Goal: Find specific fact: Find specific fact

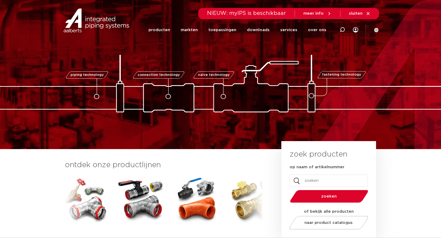
click at [137, 202] on img at bounding box center [141, 200] width 48 height 48
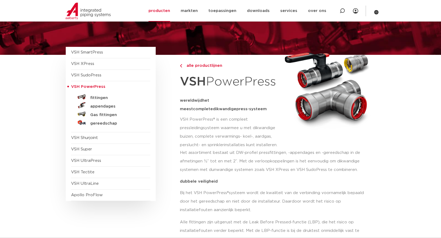
scroll to position [27, 0]
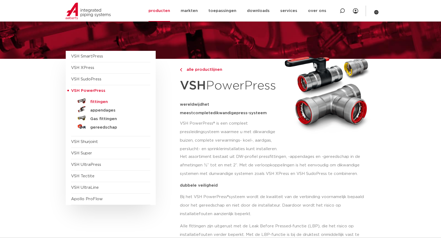
click at [97, 102] on h5 "fittingen" at bounding box center [116, 102] width 53 height 5
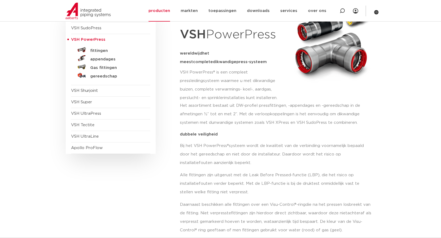
scroll to position [153, 0]
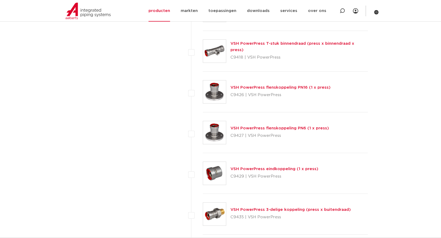
scroll to position [639, 0]
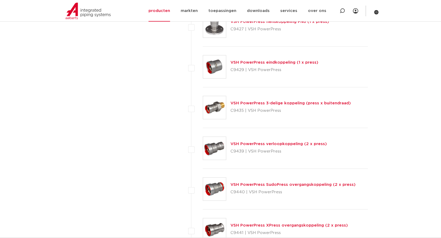
click at [216, 65] on img at bounding box center [214, 66] width 23 height 23
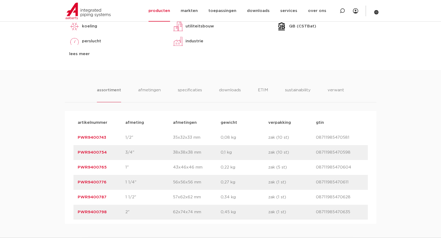
scroll to position [320, 0]
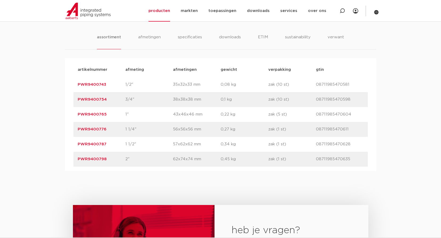
drag, startPoint x: 53, startPoint y: 53, endPoint x: 68, endPoint y: 70, distance: 22.7
click at [68, 70] on div "assortiment [GEOGRAPHIC_DATA] specificaties downloads ETIM sustainability verwa…" at bounding box center [220, 94] width 441 height 154
drag, startPoint x: 110, startPoint y: 143, endPoint x: 71, endPoint y: 144, distance: 38.9
click at [71, 144] on div "artikelnummer afmeting [GEOGRAPHIC_DATA] gewicht verpakking gtin artikelnummer …" at bounding box center [221, 114] width 312 height 113
copy link "PWR9400787"
